Goal: Find specific page/section: Find specific page/section

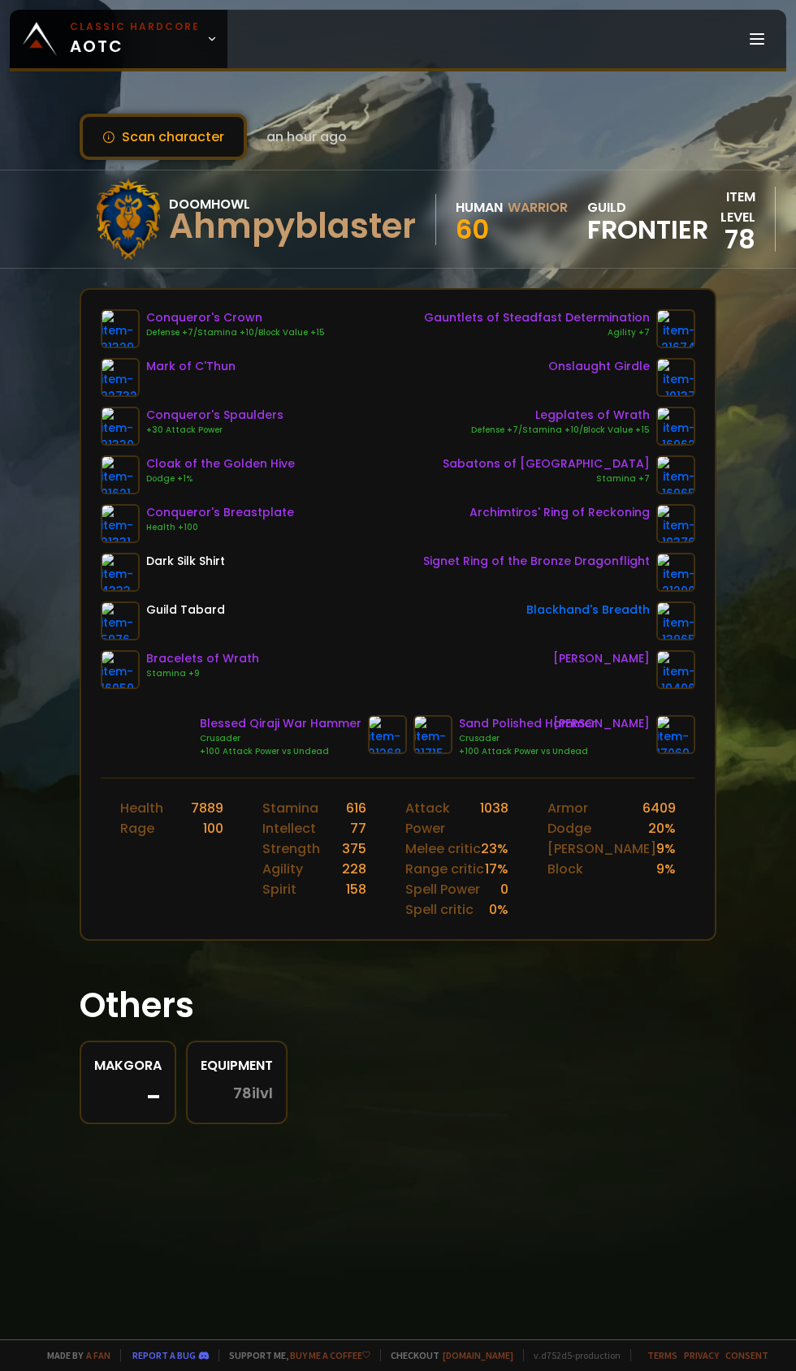
click at [206, 39] on icon at bounding box center [211, 38] width 11 height 11
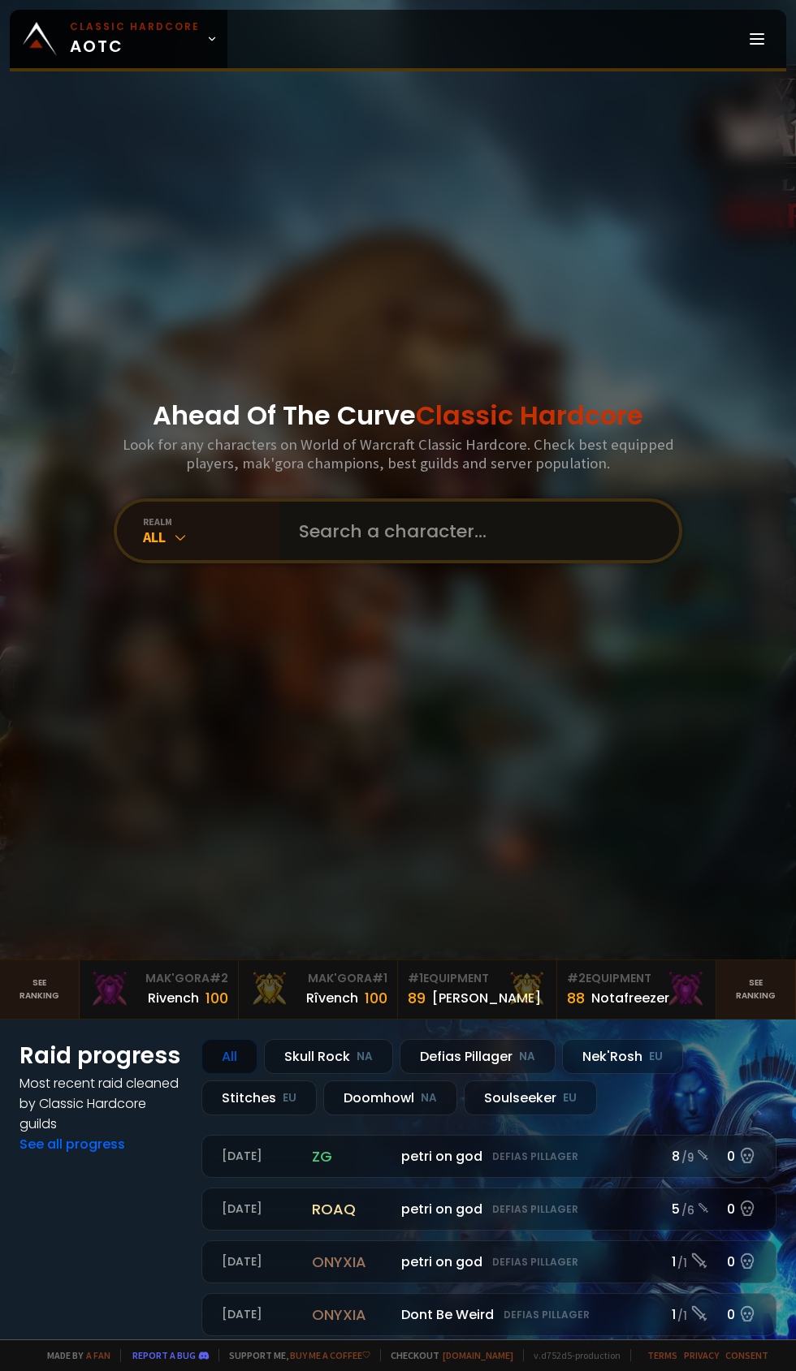
click at [436, 560] on input "text" at bounding box center [474, 531] width 370 height 58
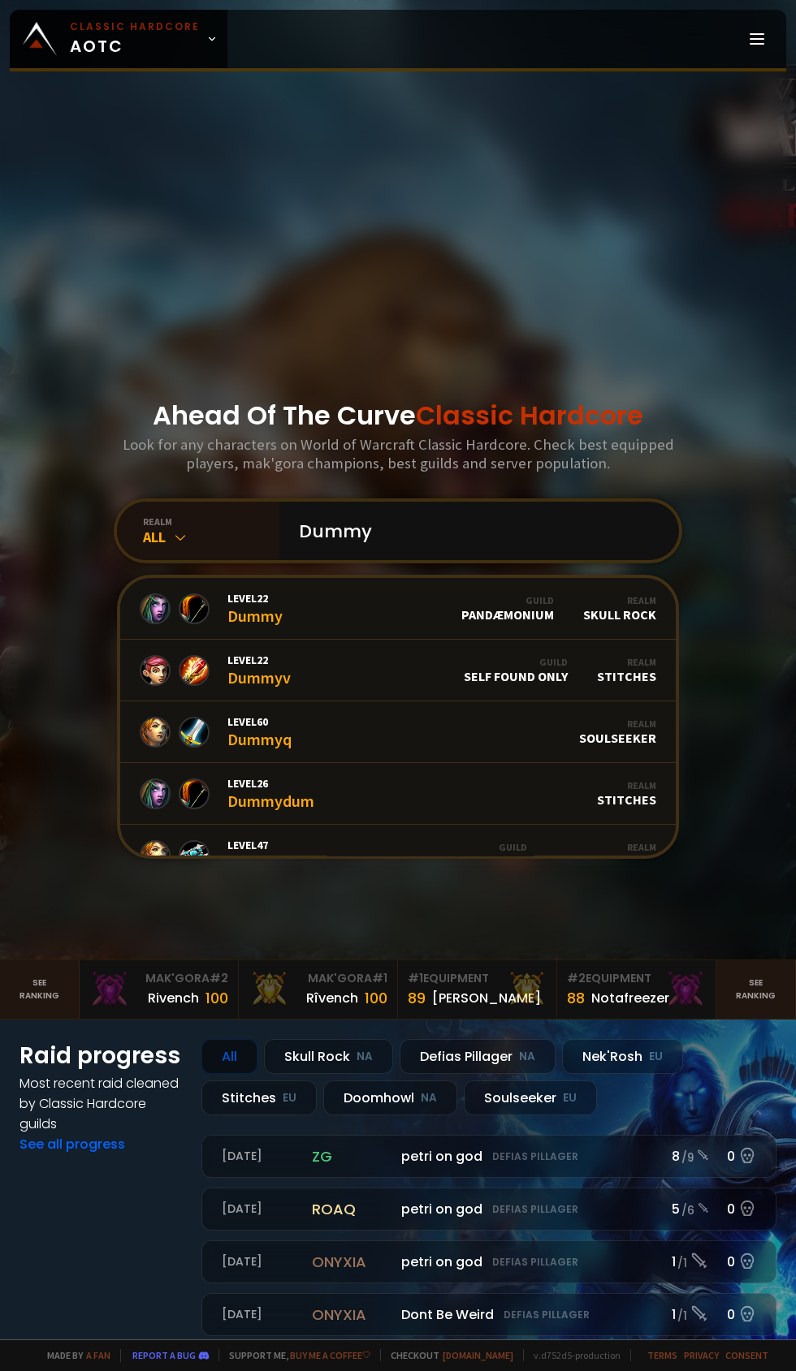
click at [158, 528] on div "realm" at bounding box center [211, 522] width 136 height 12
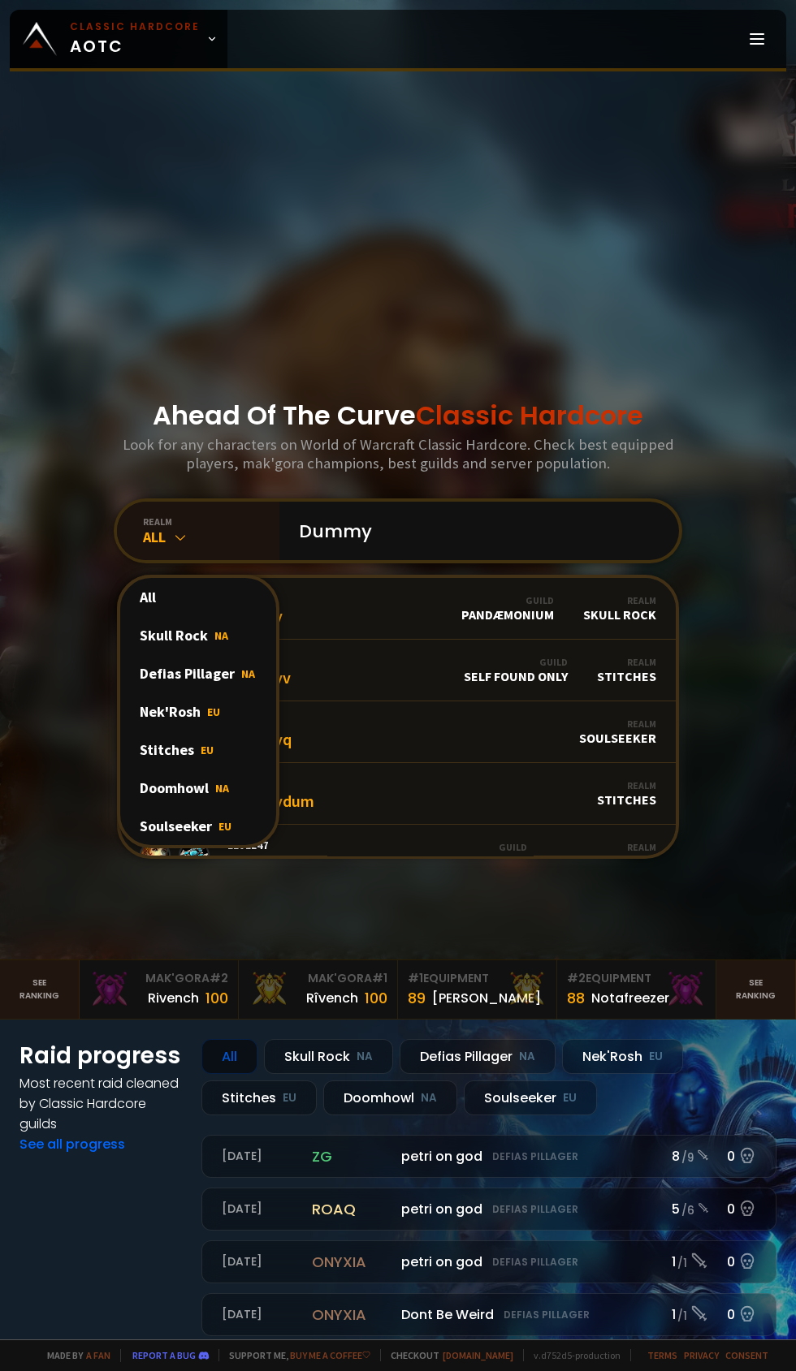
click at [198, 807] on div "Doomhowl NA" at bounding box center [198, 788] width 156 height 38
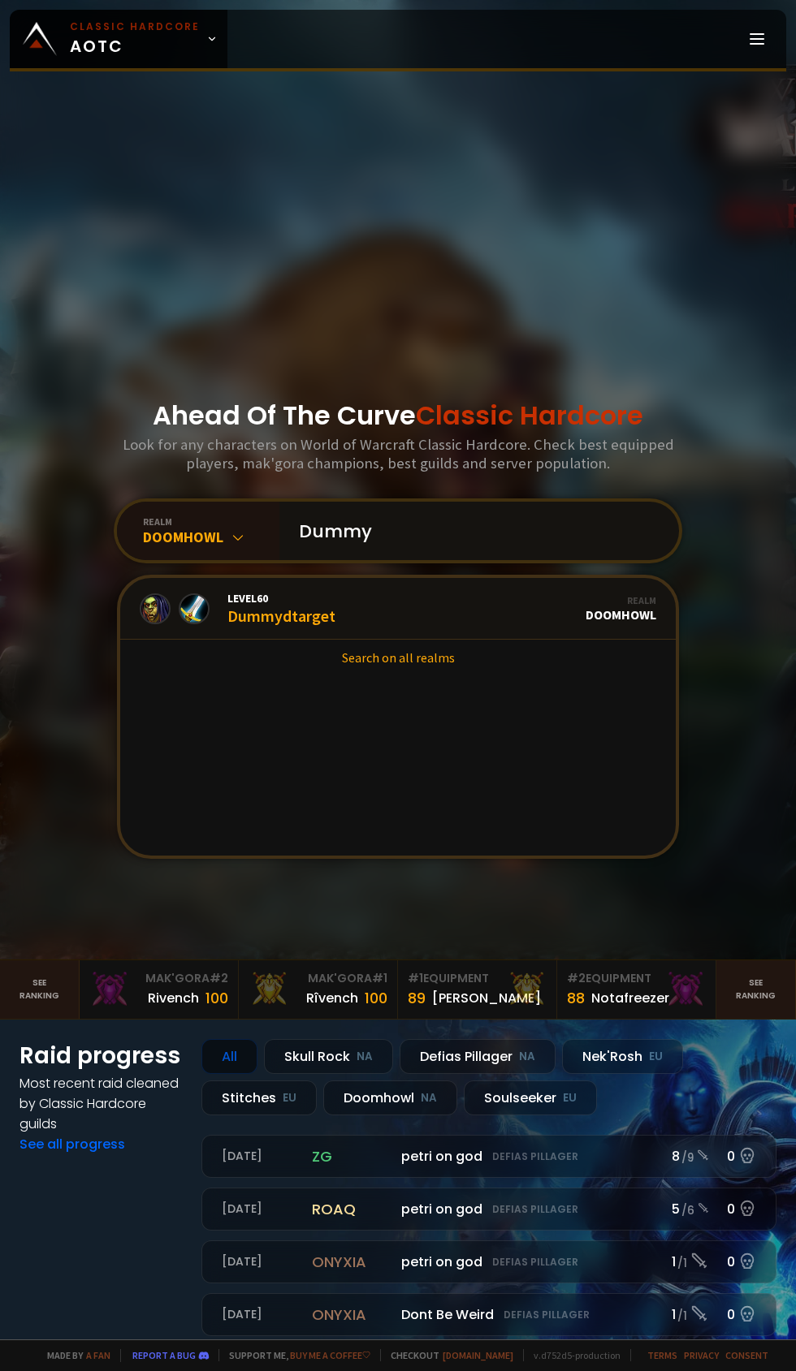
click at [457, 560] on input "Dummy" at bounding box center [474, 531] width 370 height 58
type input "D"
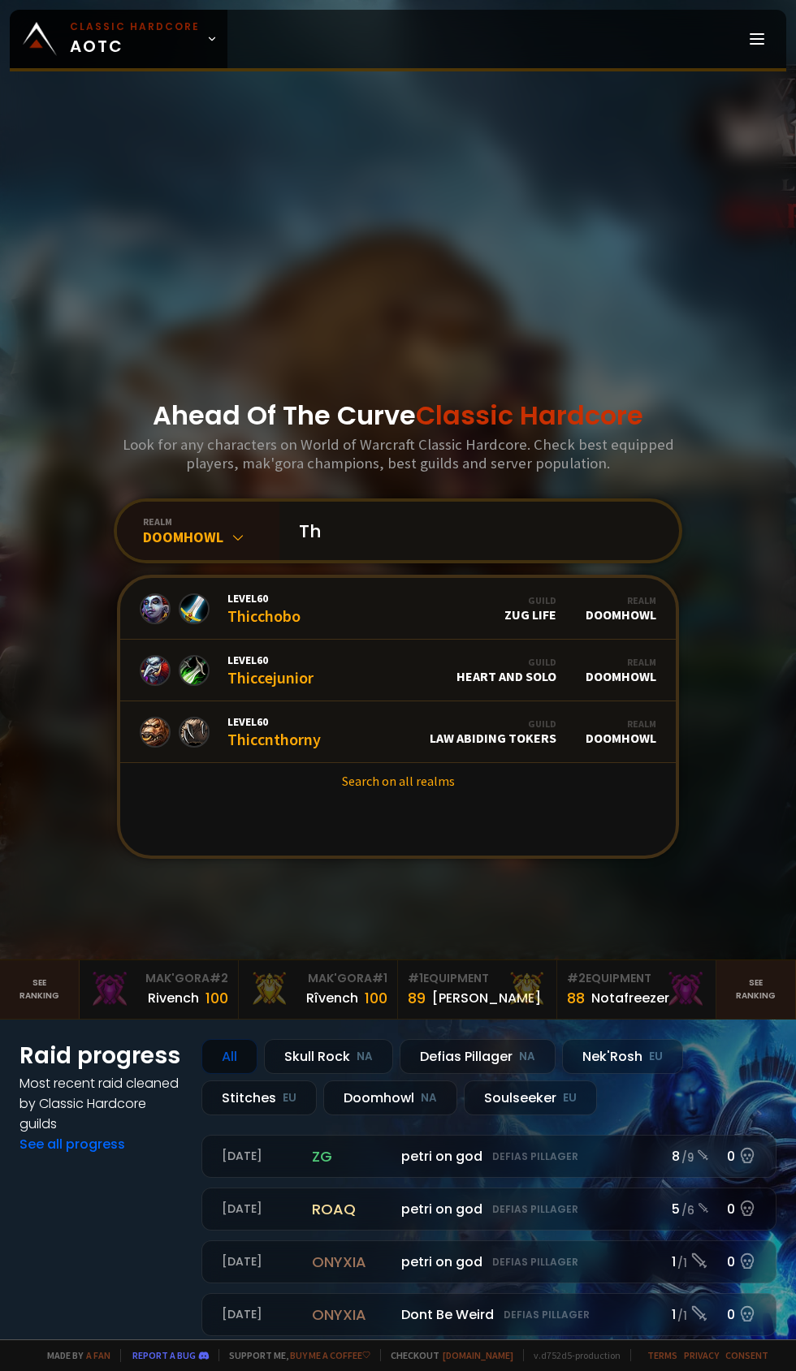
type input "T"
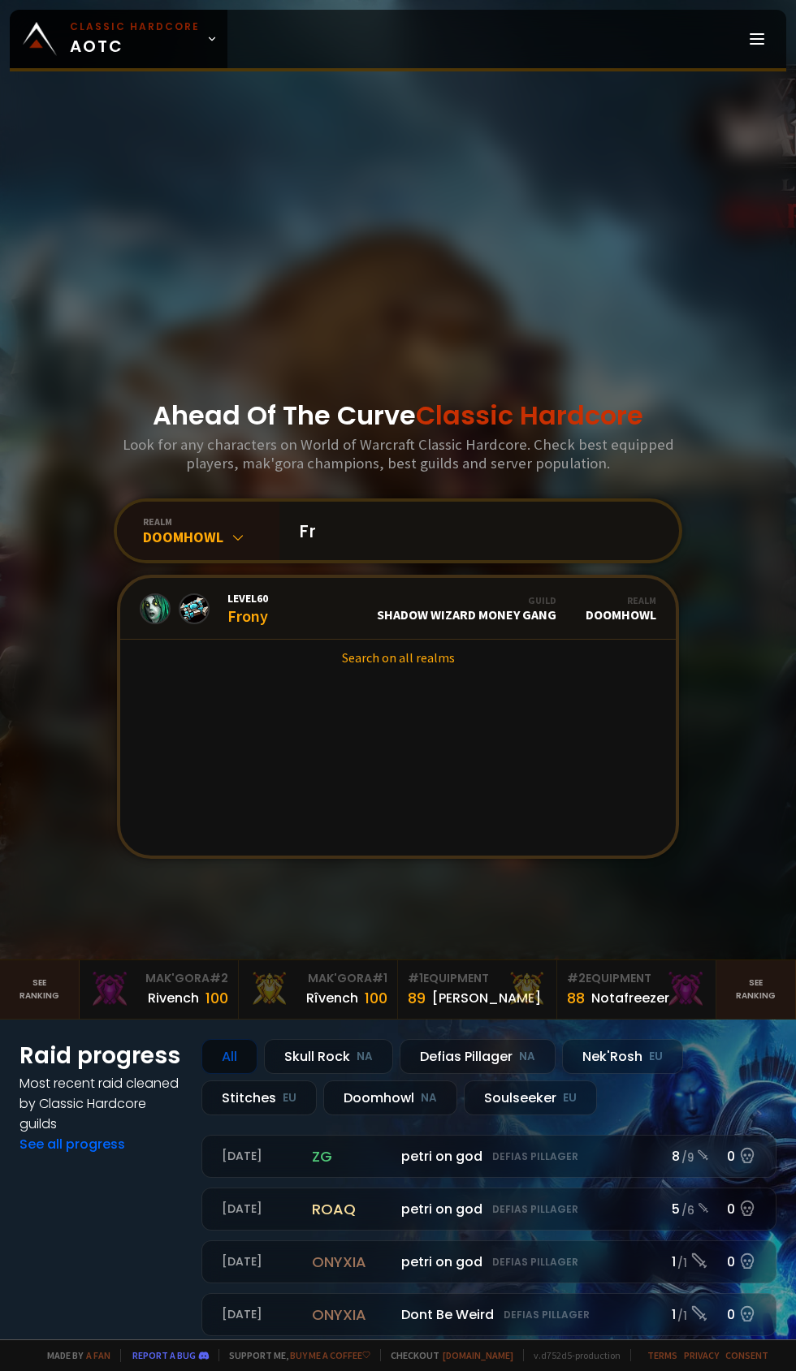
type input "F"
type input "D"
type input "[PERSON_NAME]"
click at [301, 640] on link "Level 60 [PERSON_NAME] Guild Frontier Realm Doomhowl" at bounding box center [397, 609] width 555 height 62
